Goal: Task Accomplishment & Management: Use online tool/utility

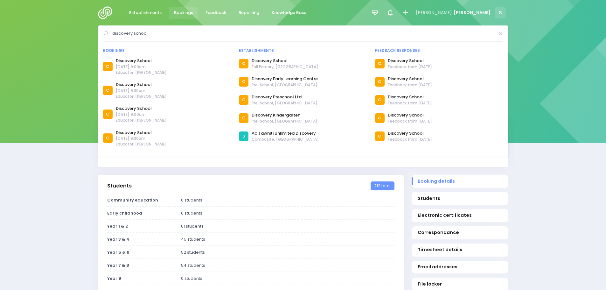
select select "5"
click at [222, 12] on span "Feedback" at bounding box center [216, 13] width 21 height 6
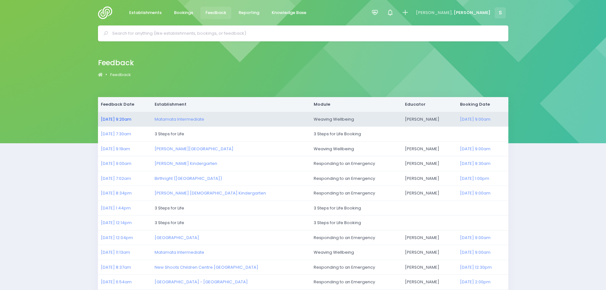
click at [130, 119] on link "02/10/2025 9:20am" at bounding box center [116, 119] width 31 height 6
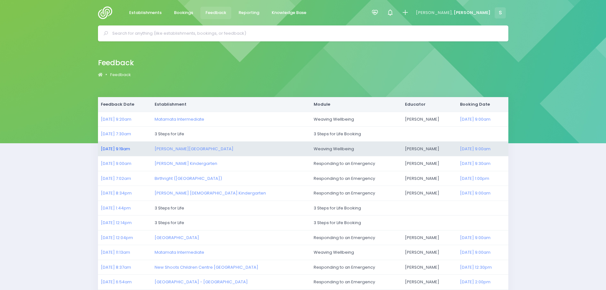
click at [119, 148] on link "01/10/2025 9:19am" at bounding box center [115, 149] width 29 height 6
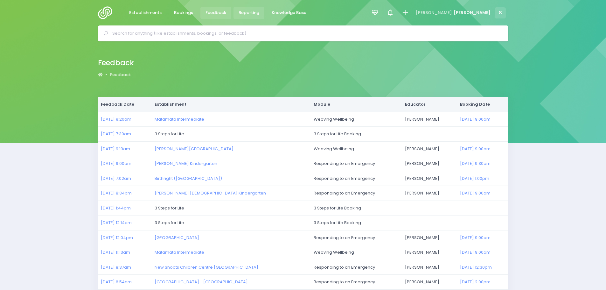
click at [251, 15] on span "Reporting" at bounding box center [249, 13] width 21 height 6
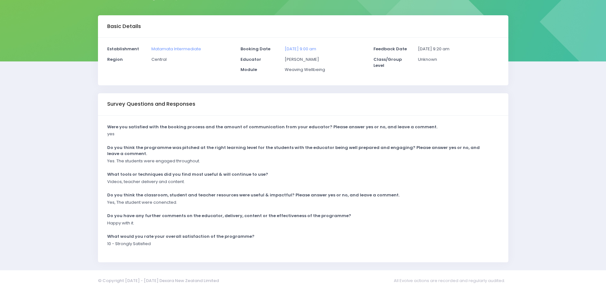
scroll to position [83, 0]
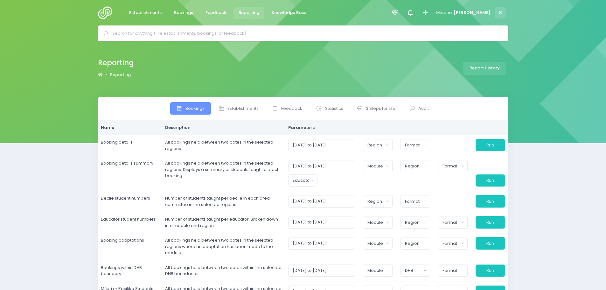
select select
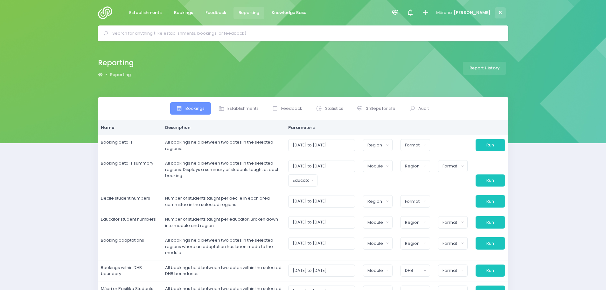
select select
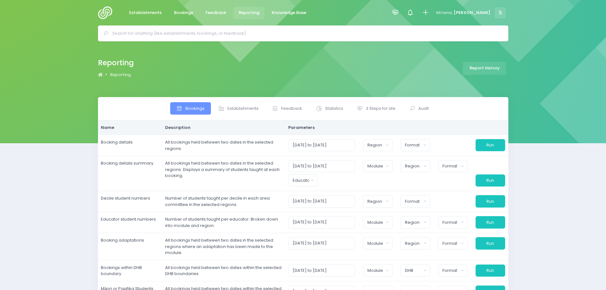
select select
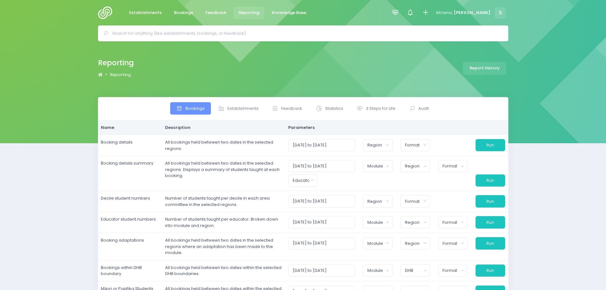
select select
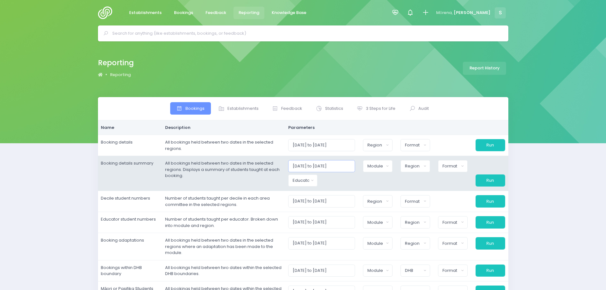
click at [308, 165] on input "[DATE] to [DATE]" at bounding box center [321, 166] width 67 height 12
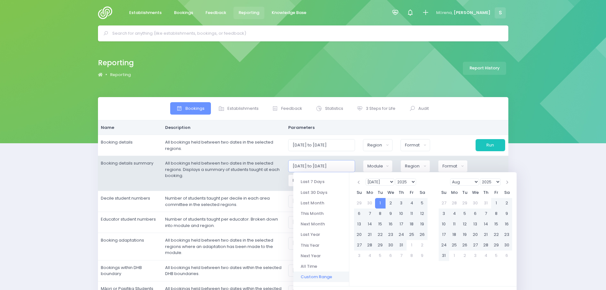
click at [336, 166] on input "[DATE] to [DATE]" at bounding box center [321, 166] width 67 height 12
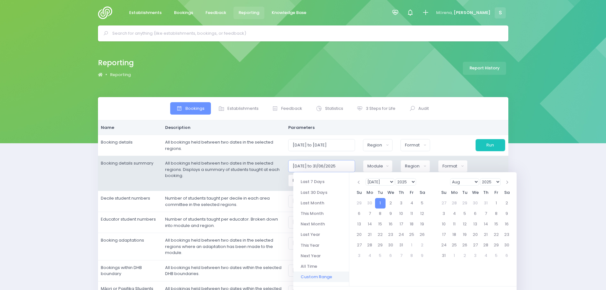
click at [331, 164] on input "[DATE] to 31/06/2025" at bounding box center [321, 166] width 67 height 12
click at [352, 163] on input "[DATE] to [DATE]" at bounding box center [321, 166] width 67 height 12
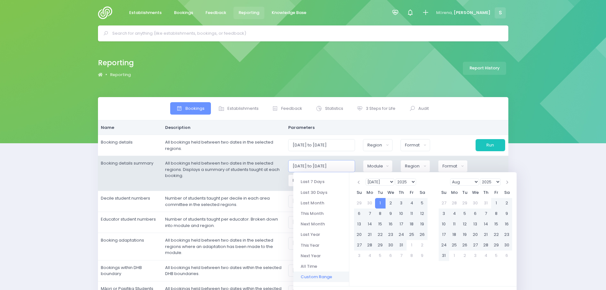
type input "[DATE] to [DATE]"
click at [274, 176] on td "All bookings held between two dates in the selected regions. Displays a summary…" at bounding box center [223, 173] width 123 height 35
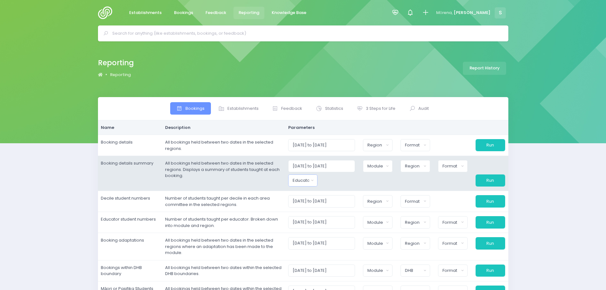
click at [306, 178] on div "Educator" at bounding box center [301, 180] width 17 height 6
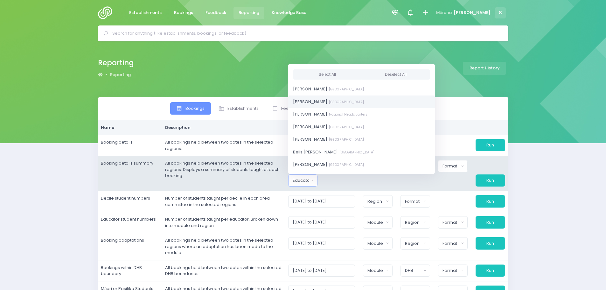
click at [313, 103] on span "[PERSON_NAME] [GEOGRAPHIC_DATA]" at bounding box center [328, 101] width 71 height 6
select select "591445"
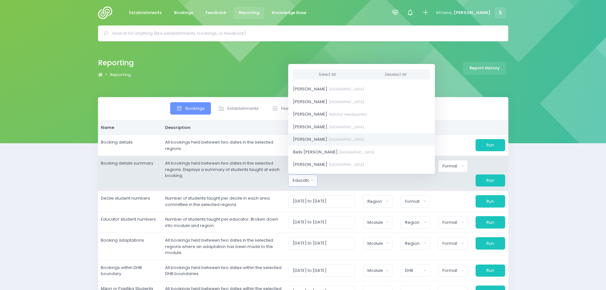
scroll to position [1, 0]
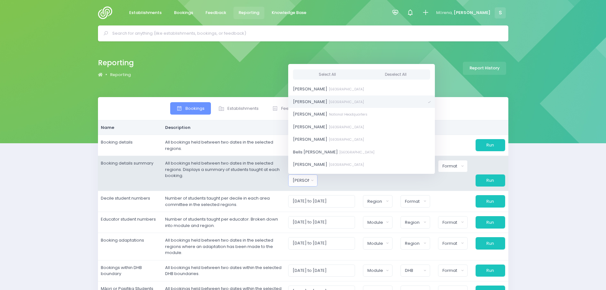
click at [363, 186] on div at bounding box center [378, 180] width 38 height 12
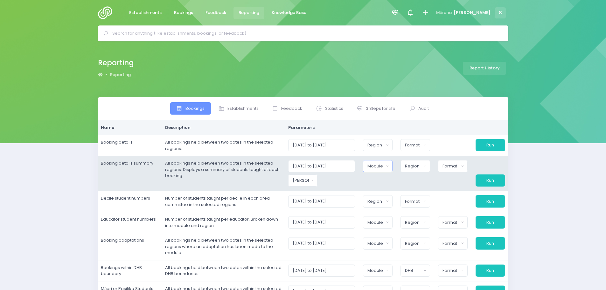
click at [376, 168] on div "Module" at bounding box center [376, 166] width 17 height 6
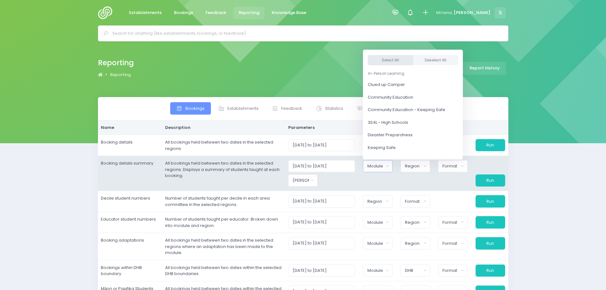
click at [399, 61] on button "Select All" at bounding box center [391, 60] width 46 height 11
select select "Clued up Camper"
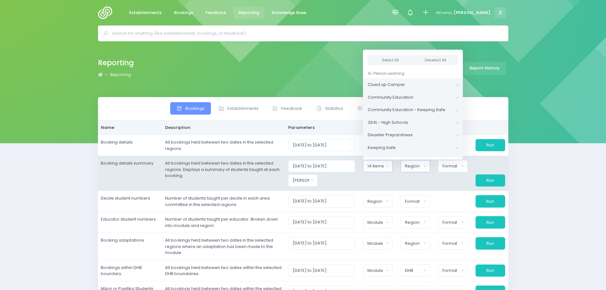
click at [422, 166] on div "Region" at bounding box center [413, 166] width 17 height 6
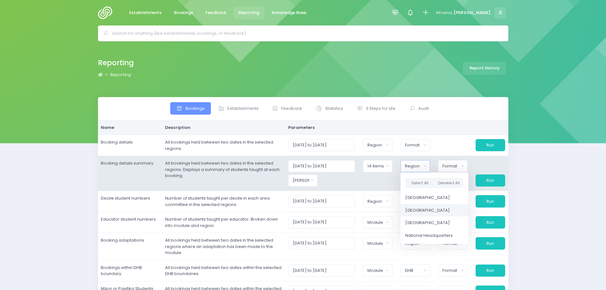
click at [419, 209] on span "[GEOGRAPHIC_DATA]" at bounding box center [427, 210] width 45 height 6
select select "Central"
click at [418, 222] on span "[GEOGRAPHIC_DATA]" at bounding box center [426, 223] width 45 height 6
click at [448, 169] on button "Format" at bounding box center [453, 166] width 30 height 12
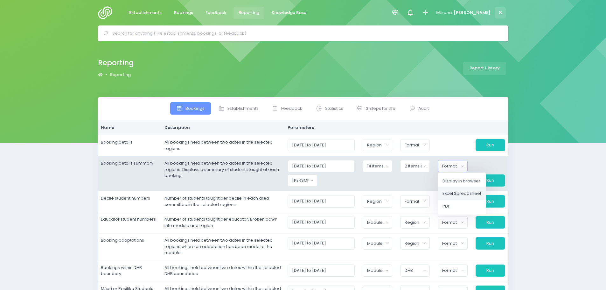
click at [460, 192] on span "Excel Spreadsheet" at bounding box center [462, 193] width 39 height 6
select select "excel"
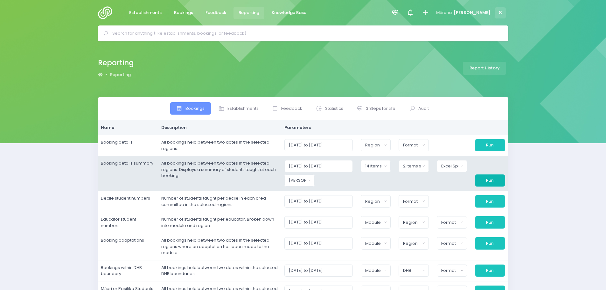
click at [491, 180] on button "Run" at bounding box center [490, 180] width 30 height 12
click at [294, 184] on button "[PERSON_NAME]" at bounding box center [300, 180] width 30 height 12
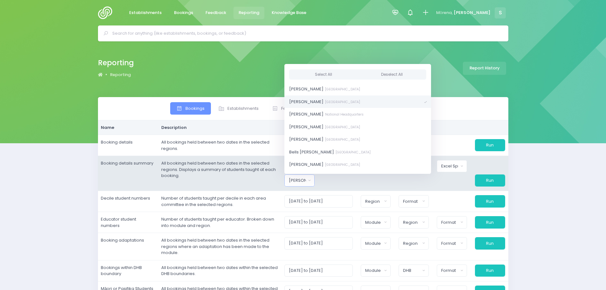
click at [314, 101] on span "[PERSON_NAME] [GEOGRAPHIC_DATA]" at bounding box center [324, 101] width 71 height 6
click at [307, 105] on span "[PERSON_NAME][GEOGRAPHIC_DATA]" at bounding box center [324, 106] width 71 height 6
select select "660290"
click at [349, 180] on div at bounding box center [338, 180] width 38 height 12
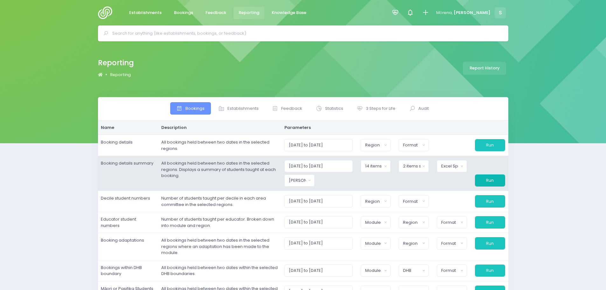
click at [484, 183] on button "Run" at bounding box center [490, 180] width 30 height 12
click at [305, 183] on div "[PERSON_NAME]" at bounding box center [297, 180] width 17 height 6
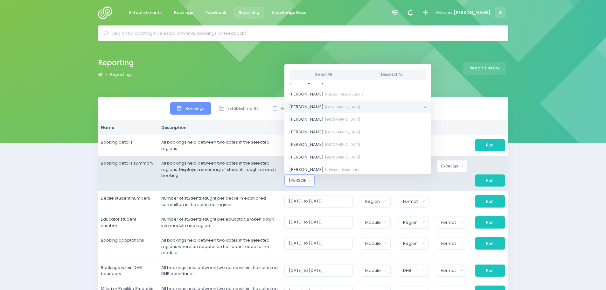
click at [310, 105] on span "[PERSON_NAME][GEOGRAPHIC_DATA]" at bounding box center [324, 106] width 71 height 6
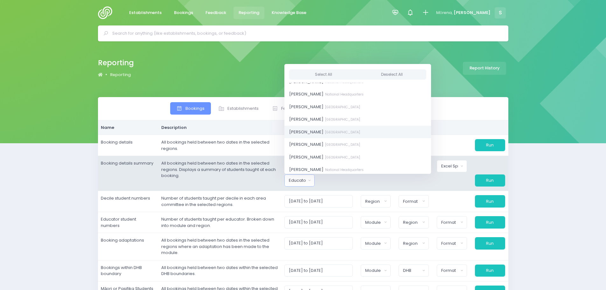
click at [301, 132] on span "Ebby [GEOGRAPHIC_DATA]" at bounding box center [324, 132] width 71 height 6
select select "321469"
click at [331, 182] on div at bounding box center [338, 180] width 38 height 12
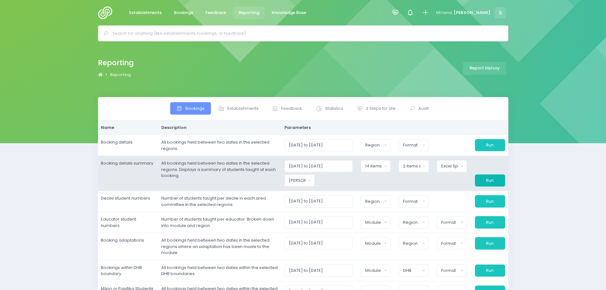
click at [489, 181] on button "Run" at bounding box center [490, 180] width 30 height 12
click at [314, 183] on button "[PERSON_NAME]" at bounding box center [300, 180] width 30 height 12
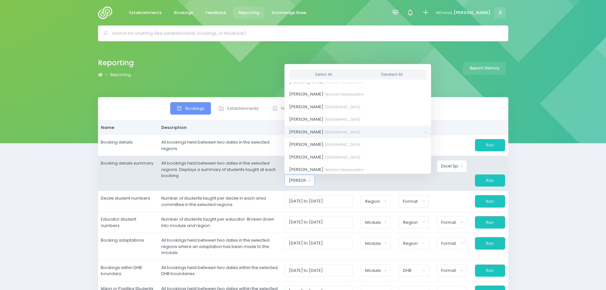
click at [301, 134] on span "Ebby [GEOGRAPHIC_DATA]" at bounding box center [324, 132] width 71 height 6
click at [303, 144] on span "[PERSON_NAME] [GEOGRAPHIC_DATA]" at bounding box center [324, 144] width 71 height 6
select select "319874"
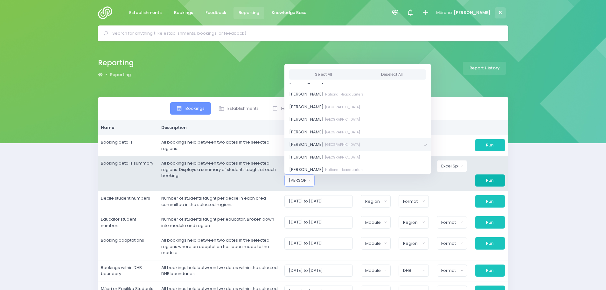
click at [491, 180] on button "Run" at bounding box center [490, 180] width 30 height 12
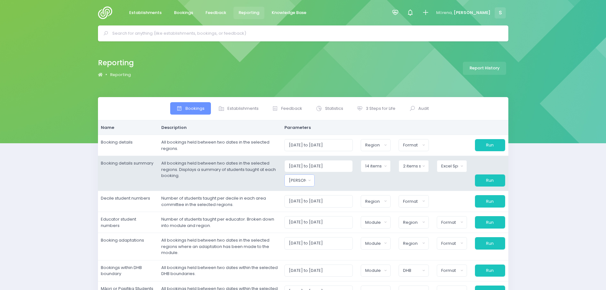
click at [306, 182] on div "[PERSON_NAME]" at bounding box center [297, 180] width 17 height 6
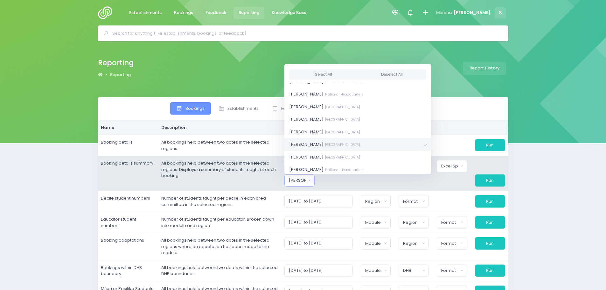
click at [310, 142] on span "[PERSON_NAME] [GEOGRAPHIC_DATA]" at bounding box center [324, 144] width 71 height 6
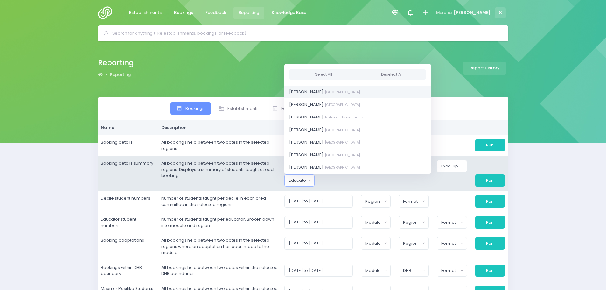
scroll to position [159, 0]
click at [307, 119] on span "Jel [PERSON_NAME][GEOGRAPHIC_DATA]" at bounding box center [324, 118] width 71 height 6
select select "365055"
click at [340, 184] on div at bounding box center [338, 180] width 38 height 12
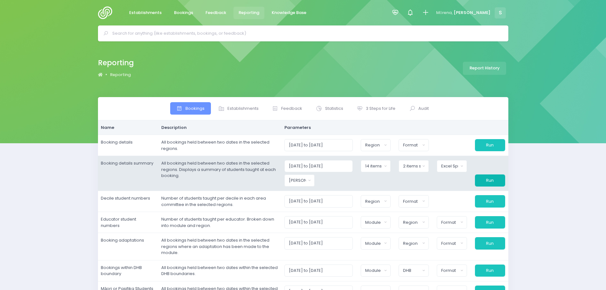
click at [492, 179] on button "Run" at bounding box center [490, 180] width 30 height 12
click at [306, 181] on div "[PERSON_NAME]" at bounding box center [297, 180] width 17 height 6
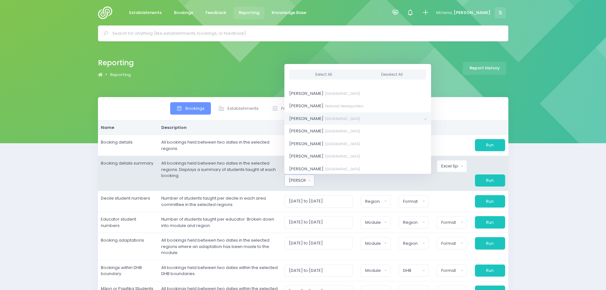
click at [307, 119] on span "Jel [PERSON_NAME][GEOGRAPHIC_DATA]" at bounding box center [324, 118] width 71 height 6
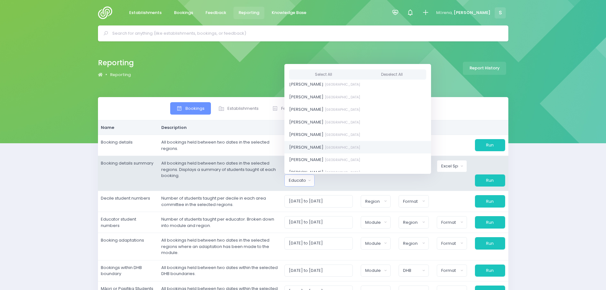
click at [306, 147] on span "[PERSON_NAME] [GEOGRAPHIC_DATA]" at bounding box center [324, 147] width 71 height 6
select select "499387"
drag, startPoint x: 380, startPoint y: 182, endPoint x: 438, endPoint y: 180, distance: 57.9
click at [383, 182] on div at bounding box center [376, 180] width 38 height 12
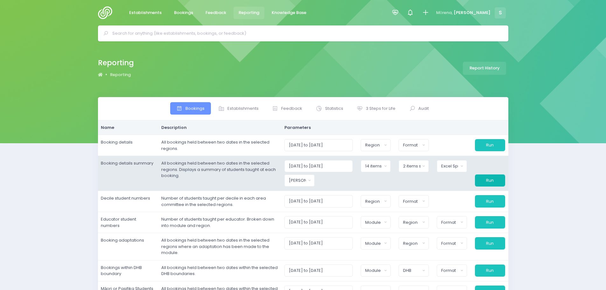
click at [488, 179] on button "Run" at bounding box center [490, 180] width 30 height 12
click at [306, 179] on div "[PERSON_NAME]" at bounding box center [297, 180] width 17 height 6
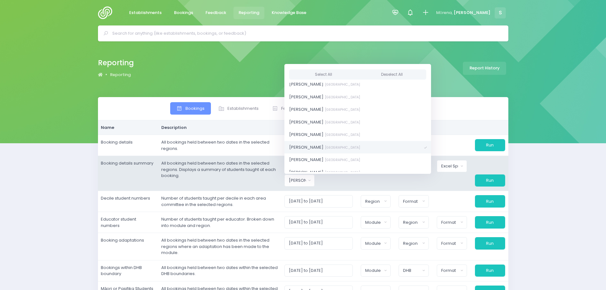
scroll to position [0, 0]
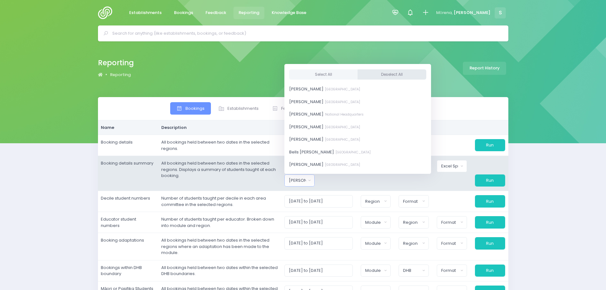
click at [366, 73] on button "Deselect All" at bounding box center [392, 74] width 69 height 11
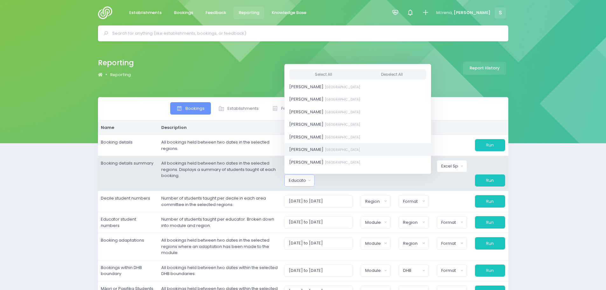
click at [316, 148] on span "[PERSON_NAME][GEOGRAPHIC_DATA]" at bounding box center [324, 149] width 71 height 6
select select "493343"
click at [331, 181] on div at bounding box center [338, 180] width 38 height 12
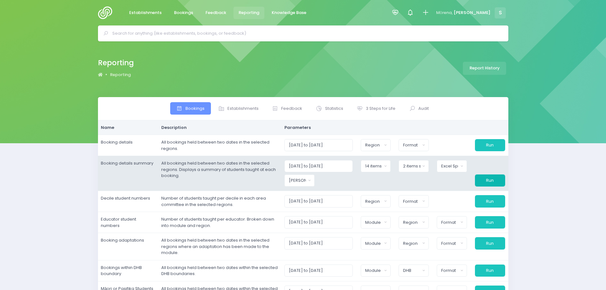
click at [484, 179] on button "Run" at bounding box center [490, 180] width 30 height 12
click at [311, 182] on button "[PERSON_NAME]" at bounding box center [300, 180] width 30 height 12
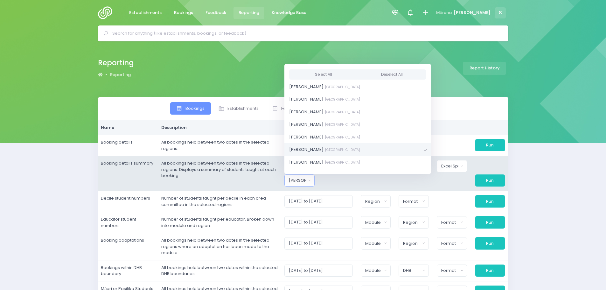
click at [309, 147] on span "[PERSON_NAME][GEOGRAPHIC_DATA]" at bounding box center [324, 149] width 71 height 6
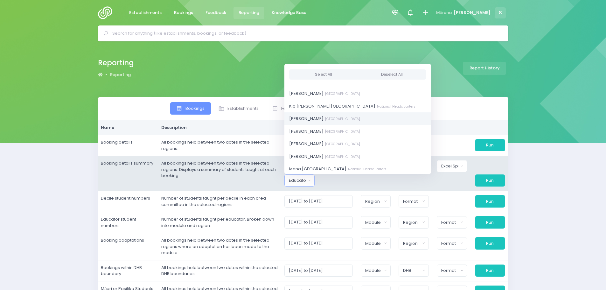
scroll to position [286, 0]
click at [312, 107] on span "[PERSON_NAME] [GEOGRAPHIC_DATA]" at bounding box center [324, 104] width 71 height 6
select select "321222"
click at [338, 188] on td "[DATE] to [DATE] Clued up Camper Community Education Community Education - Keep…" at bounding box center [394, 173] width 227 height 35
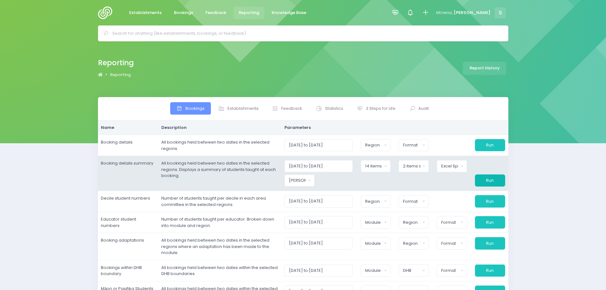
click at [484, 183] on button "Run" at bounding box center [490, 180] width 30 height 12
click at [313, 182] on button "[PERSON_NAME]" at bounding box center [300, 180] width 30 height 12
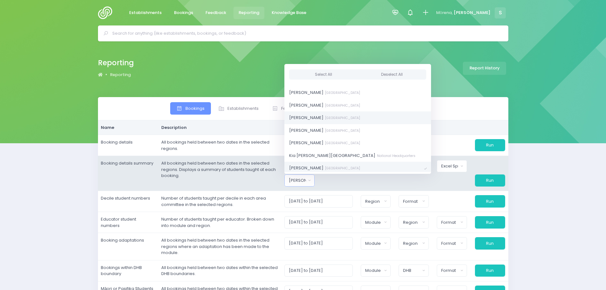
scroll to position [255, 0]
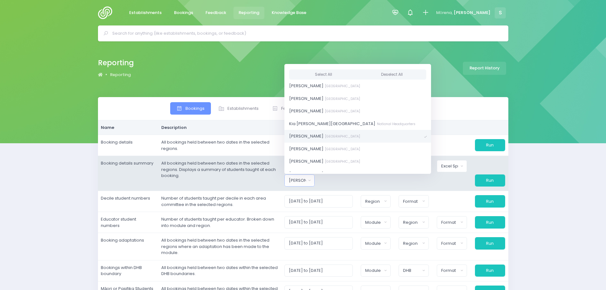
click at [307, 136] on span "[PERSON_NAME] [GEOGRAPHIC_DATA]" at bounding box center [324, 136] width 71 height 6
click at [306, 150] on span "[PERSON_NAME][GEOGRAPHIC_DATA]" at bounding box center [324, 148] width 71 height 6
select select "186947"
click at [344, 182] on div at bounding box center [338, 180] width 38 height 12
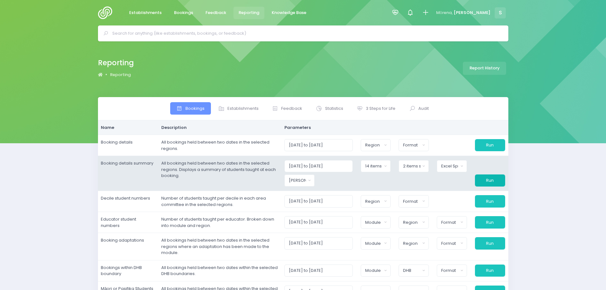
click at [483, 183] on button "Run" at bounding box center [490, 180] width 30 height 12
click at [311, 177] on button "[PERSON_NAME]" at bounding box center [300, 180] width 30 height 12
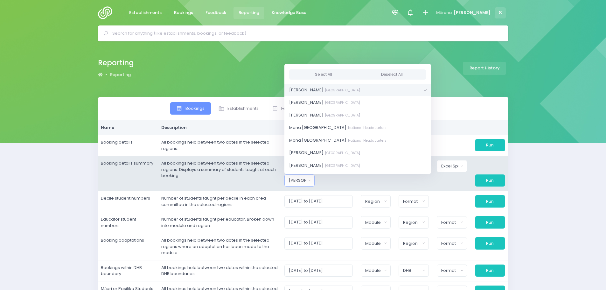
scroll to position [318, 0]
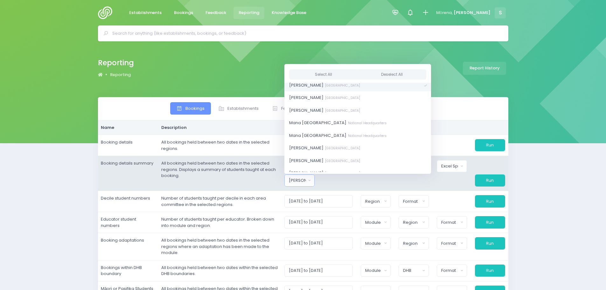
click at [314, 86] on span "[PERSON_NAME][GEOGRAPHIC_DATA]" at bounding box center [324, 85] width 71 height 6
click at [306, 146] on span "[PERSON_NAME][GEOGRAPHIC_DATA]" at bounding box center [324, 148] width 71 height 6
select select "399566"
drag, startPoint x: 352, startPoint y: 182, endPoint x: 401, endPoint y: 181, distance: 49.3
click at [353, 182] on div at bounding box center [338, 180] width 38 height 12
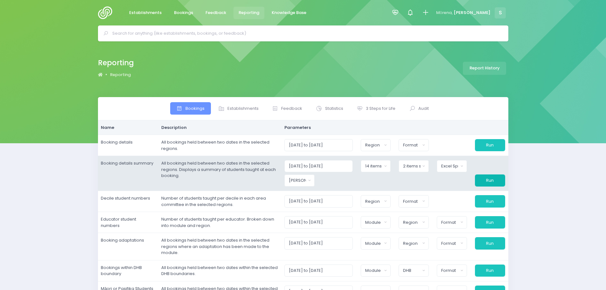
click at [496, 178] on button "Run" at bounding box center [490, 180] width 30 height 12
click at [313, 181] on button "[PERSON_NAME]" at bounding box center [300, 180] width 30 height 12
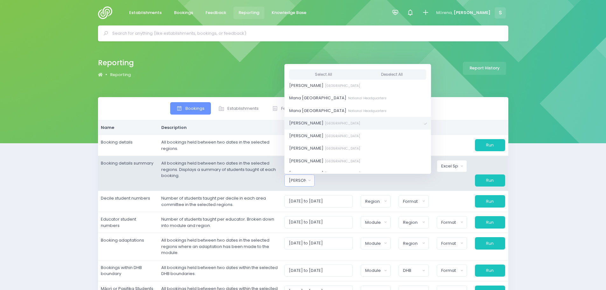
scroll to position [350, 0]
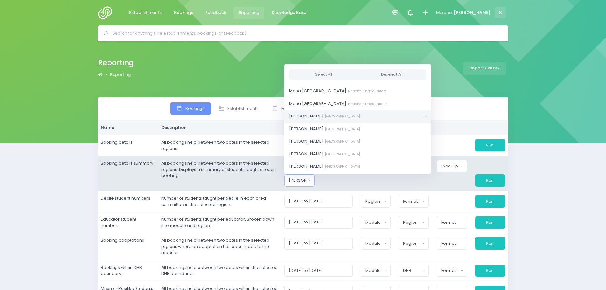
click at [312, 116] on span "[PERSON_NAME][GEOGRAPHIC_DATA]" at bounding box center [324, 116] width 71 height 6
click at [310, 129] on span "[PERSON_NAME] [GEOGRAPHIC_DATA]" at bounding box center [324, 128] width 71 height 6
select select "357484"
drag, startPoint x: 277, startPoint y: 186, endPoint x: 280, endPoint y: 183, distance: 3.6
click at [277, 185] on td "All bookings held between two dates in the selected regions. Displays a summary…" at bounding box center [219, 173] width 123 height 35
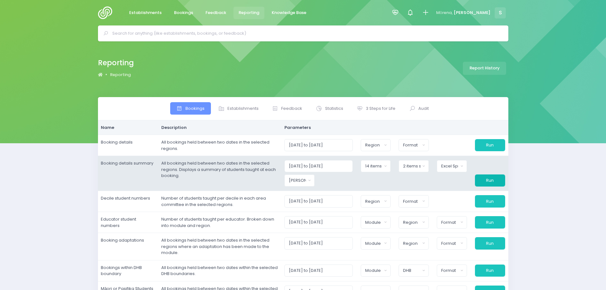
click at [491, 185] on button "Run" at bounding box center [490, 180] width 30 height 12
click at [313, 181] on button "[PERSON_NAME]" at bounding box center [300, 180] width 30 height 12
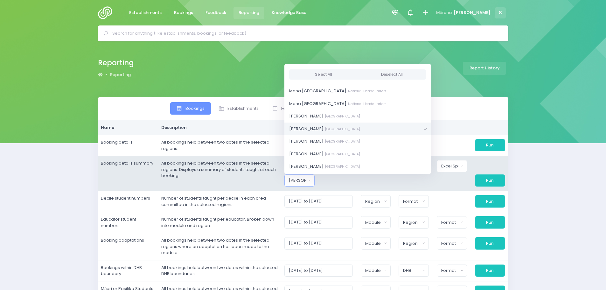
click at [314, 127] on span "[PERSON_NAME] [GEOGRAPHIC_DATA]" at bounding box center [324, 128] width 71 height 6
click at [308, 165] on span "[PERSON_NAME] [GEOGRAPHIC_DATA]" at bounding box center [324, 166] width 71 height 6
select select "321155"
click at [339, 183] on div at bounding box center [338, 180] width 38 height 12
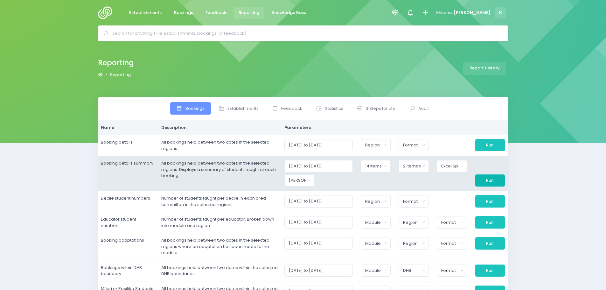
click at [489, 181] on button "Run" at bounding box center [490, 180] width 30 height 12
click at [302, 183] on div "[PERSON_NAME]" at bounding box center [297, 180] width 17 height 6
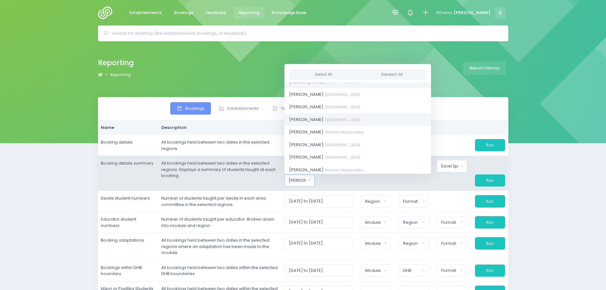
scroll to position [446, 0]
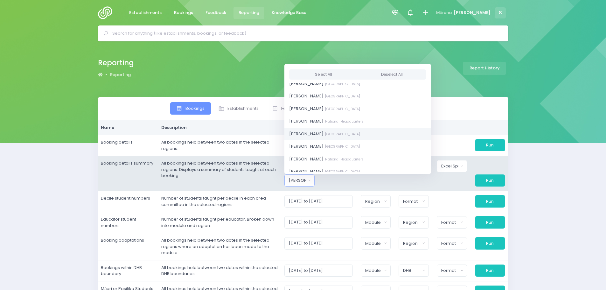
click at [313, 134] on span "Sasha Frame [GEOGRAPHIC_DATA]" at bounding box center [324, 133] width 71 height 6
click at [334, 183] on div at bounding box center [338, 180] width 38 height 12
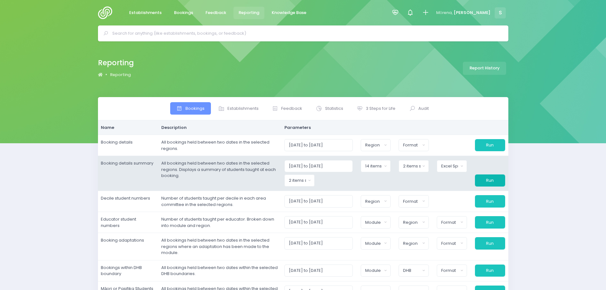
click at [485, 180] on button "Run" at bounding box center [490, 180] width 30 height 12
click at [306, 178] on div "2 items selected" at bounding box center [297, 180] width 17 height 6
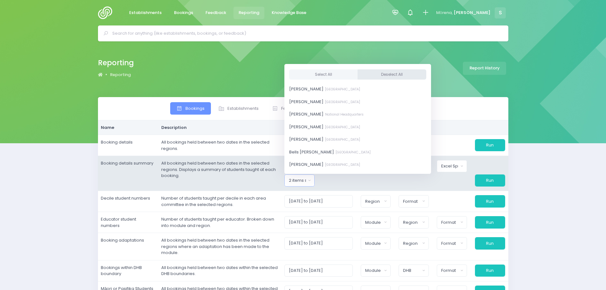
click at [371, 72] on button "Deselect All" at bounding box center [392, 74] width 69 height 11
click at [305, 142] on span "[PERSON_NAME] [GEOGRAPHIC_DATA]" at bounding box center [324, 140] width 71 height 6
select select "178963"
drag, startPoint x: 341, startPoint y: 183, endPoint x: 352, endPoint y: 182, distance: 11.1
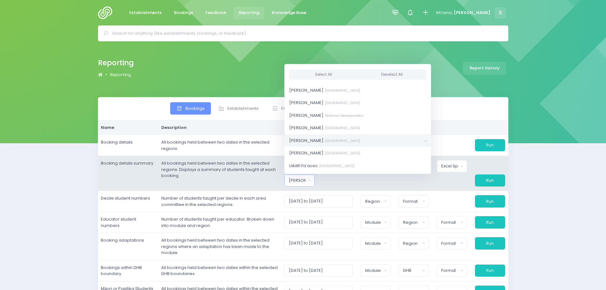
click at [341, 183] on div at bounding box center [338, 180] width 38 height 12
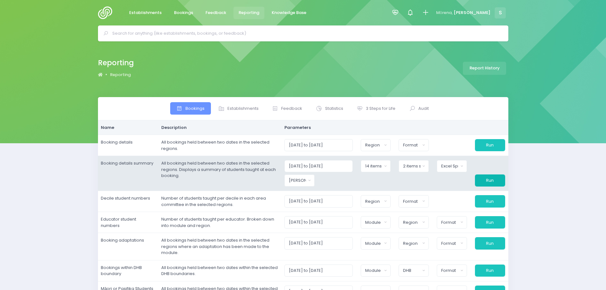
click at [496, 181] on button "Run" at bounding box center [490, 180] width 30 height 12
